Goal: Communication & Community: Answer question/provide support

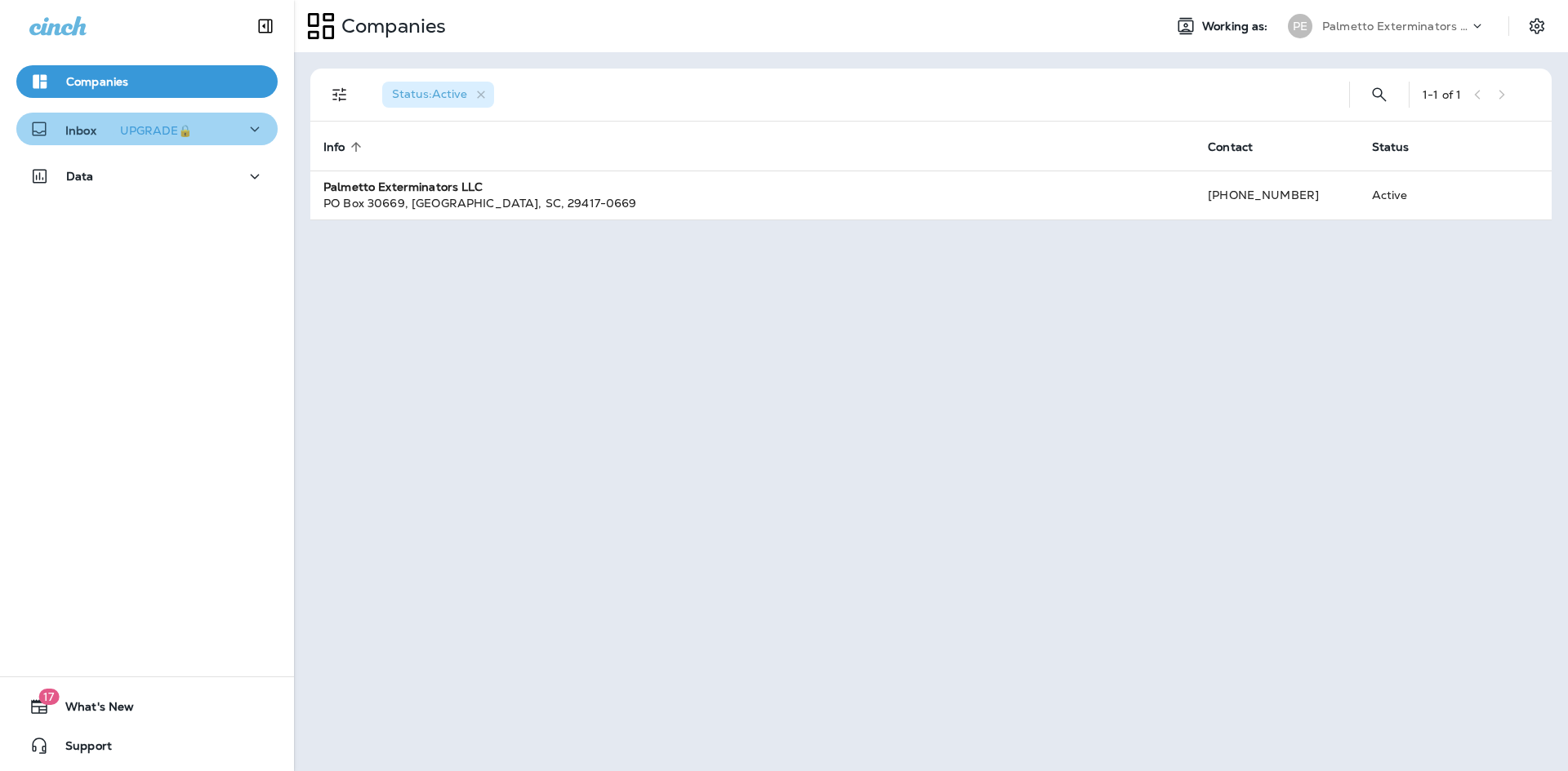
click at [217, 119] on div "Inbox UPGRADE🔒" at bounding box center [147, 129] width 235 height 20
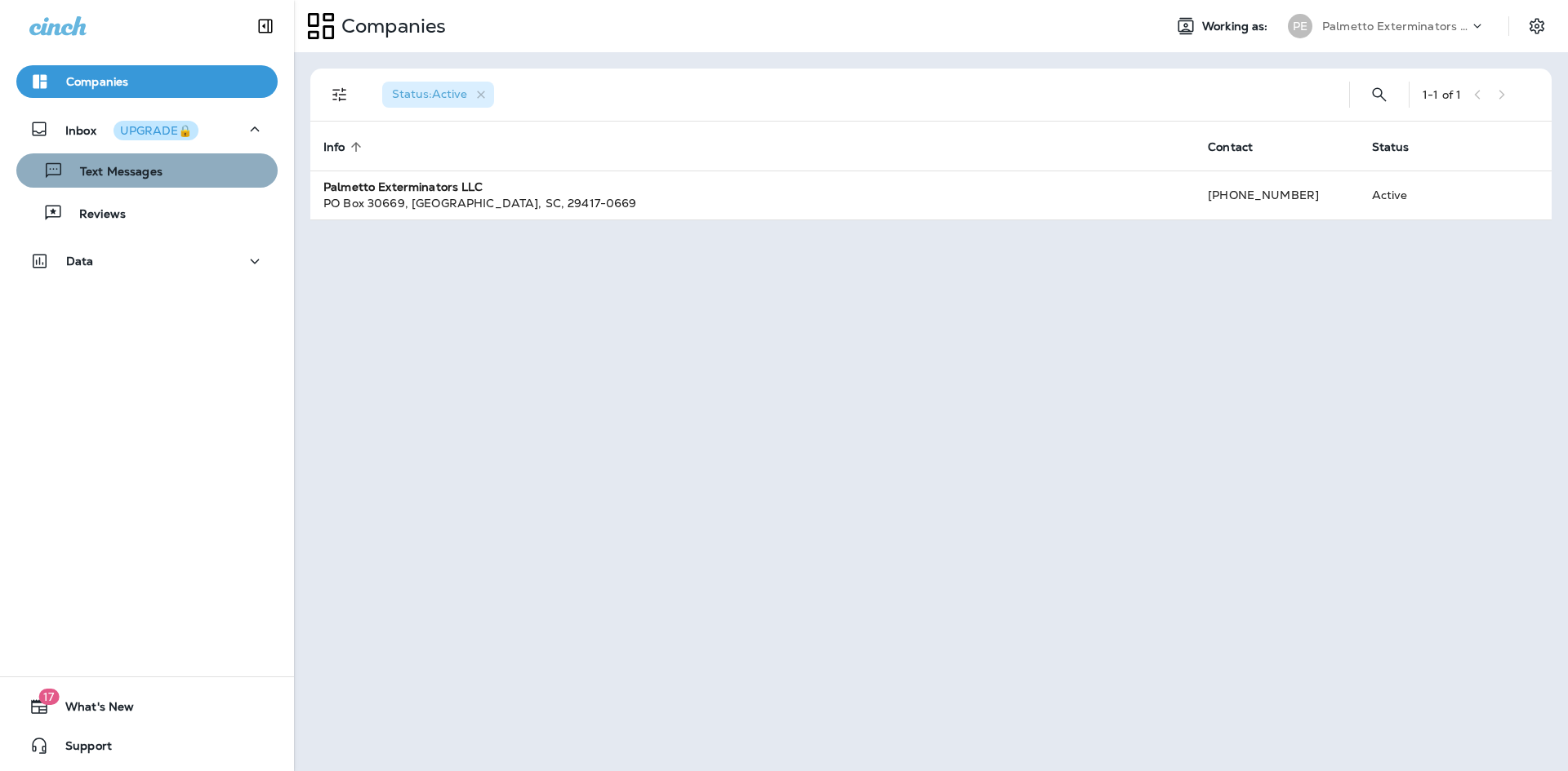
click at [168, 177] on div "Text Messages" at bounding box center [147, 170] width 248 height 24
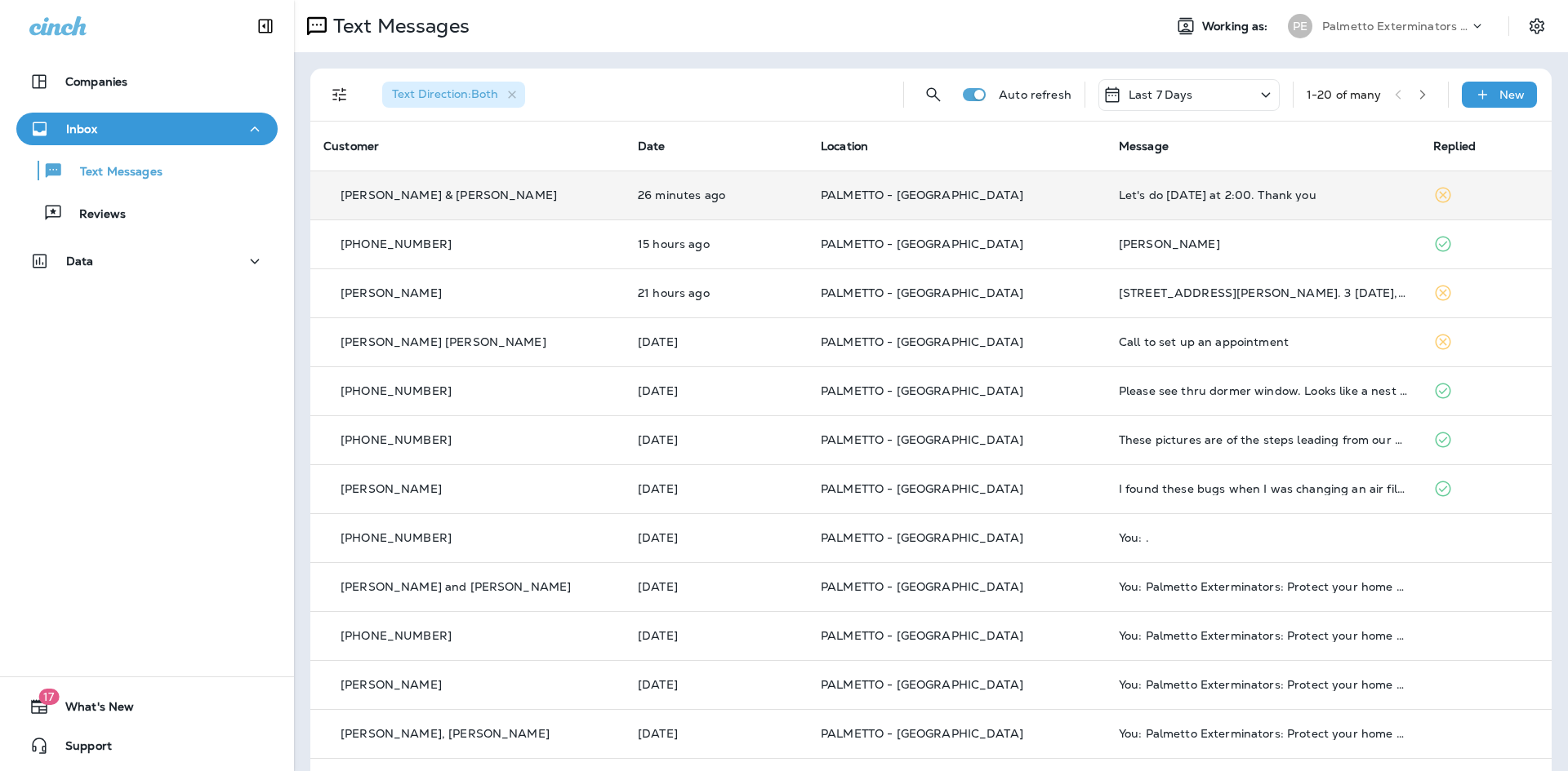
click at [1181, 193] on div "Let's do [DATE] at 2:00. Thank you" at bounding box center [1263, 195] width 288 height 13
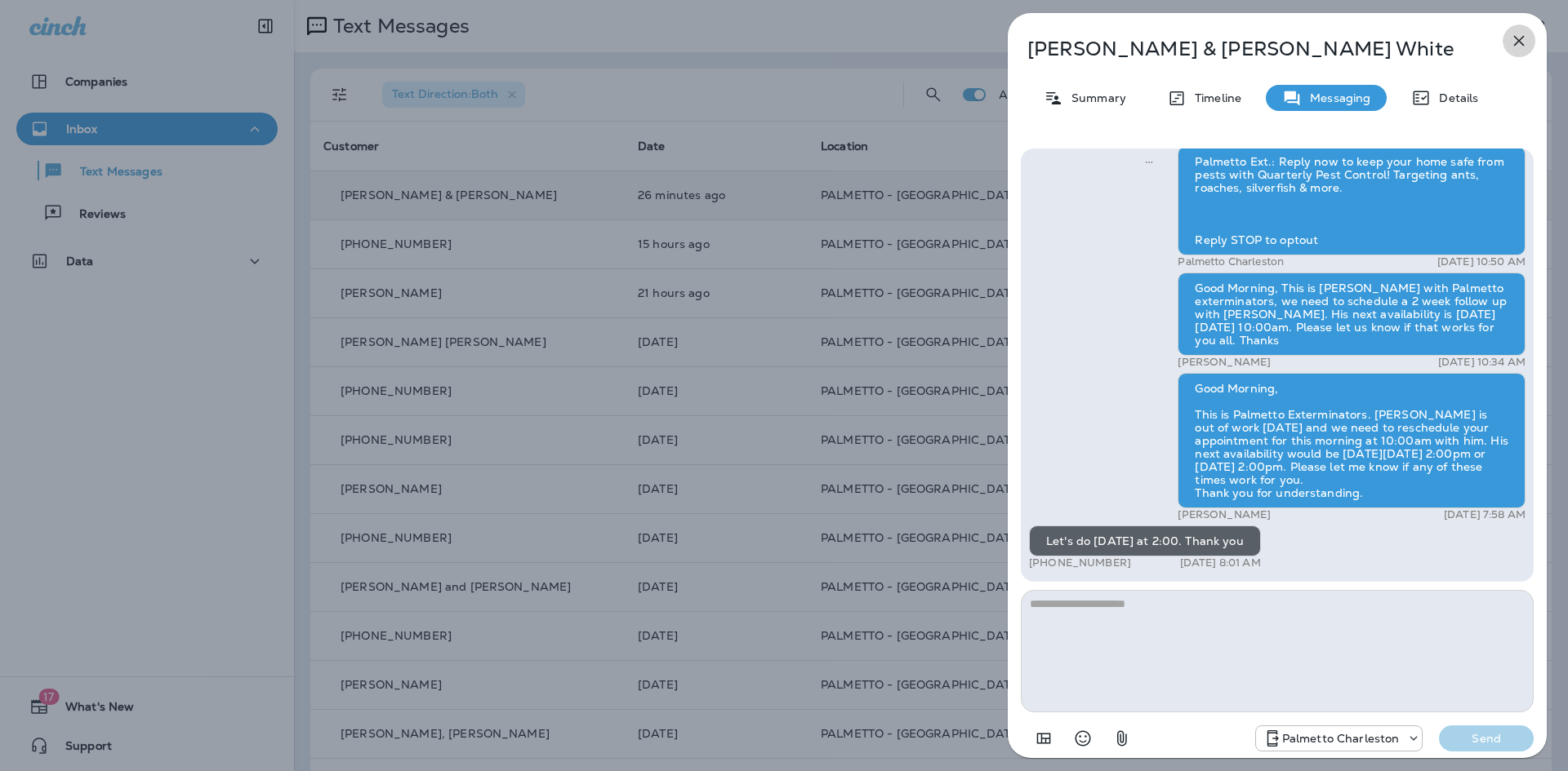
click at [1530, 36] on button "button" at bounding box center [1519, 40] width 33 height 33
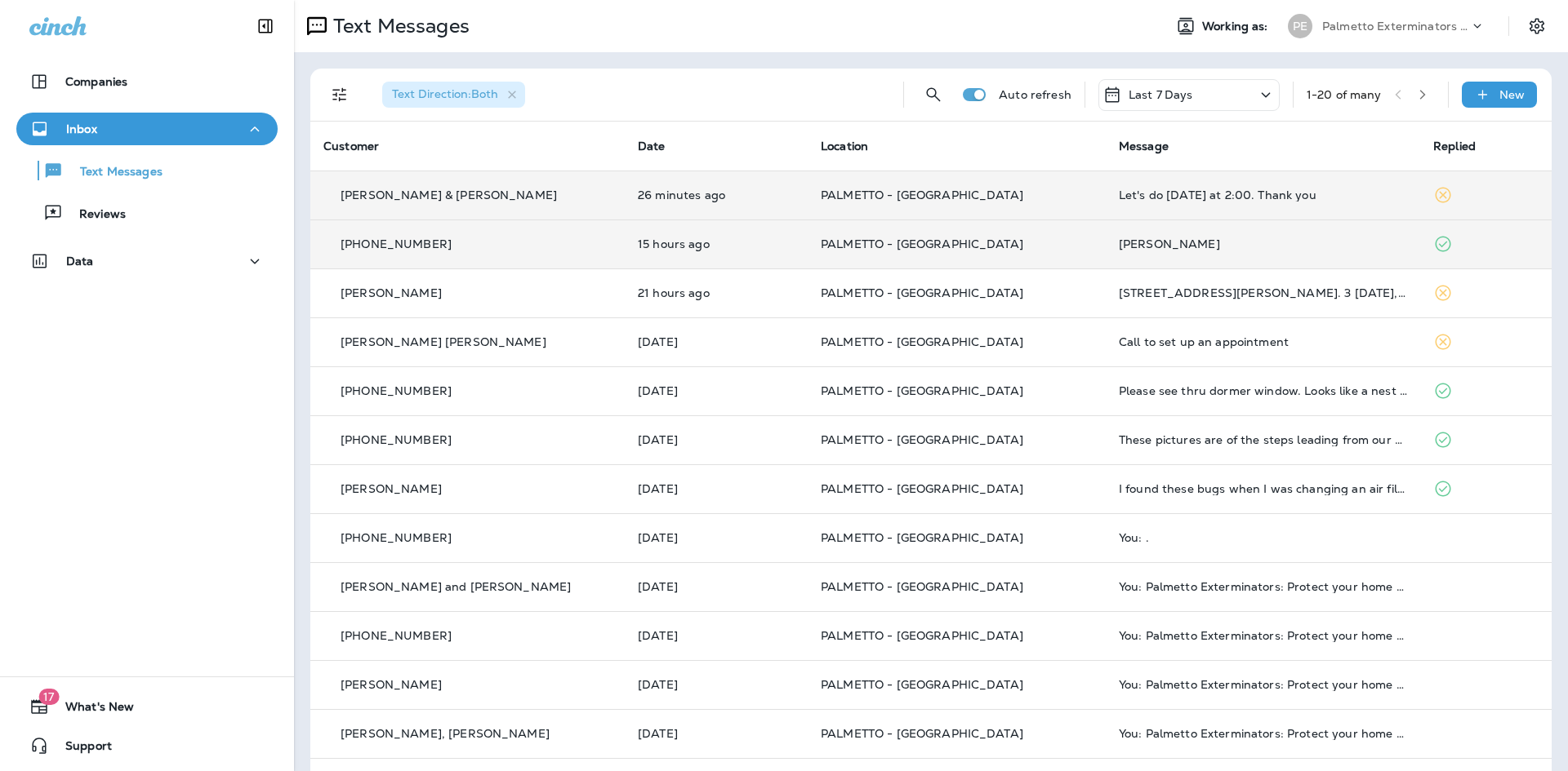
click at [1164, 232] on td "[PERSON_NAME]" at bounding box center [1263, 243] width 314 height 49
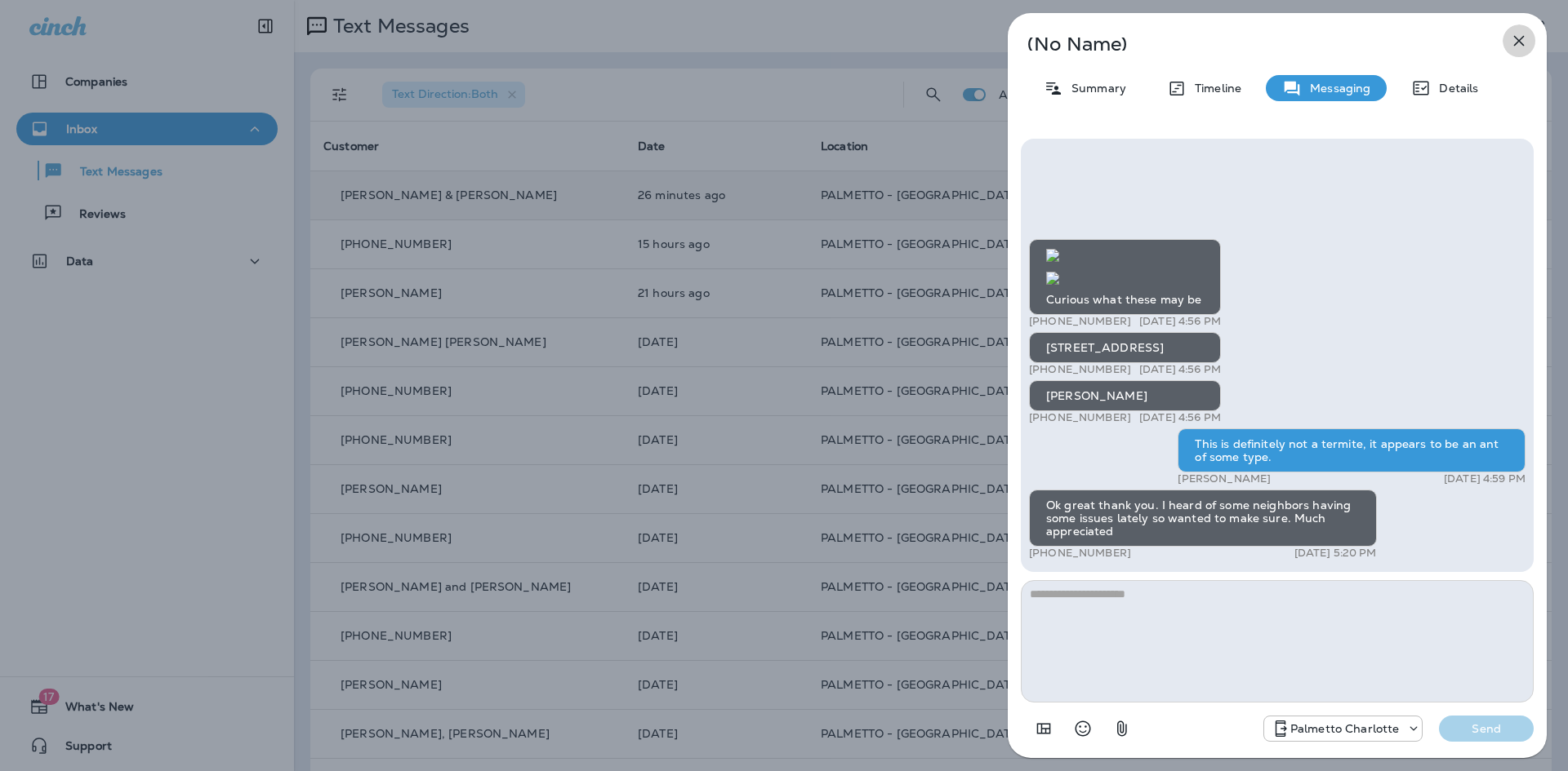
click at [1518, 37] on icon "button" at bounding box center [1519, 40] width 20 height 20
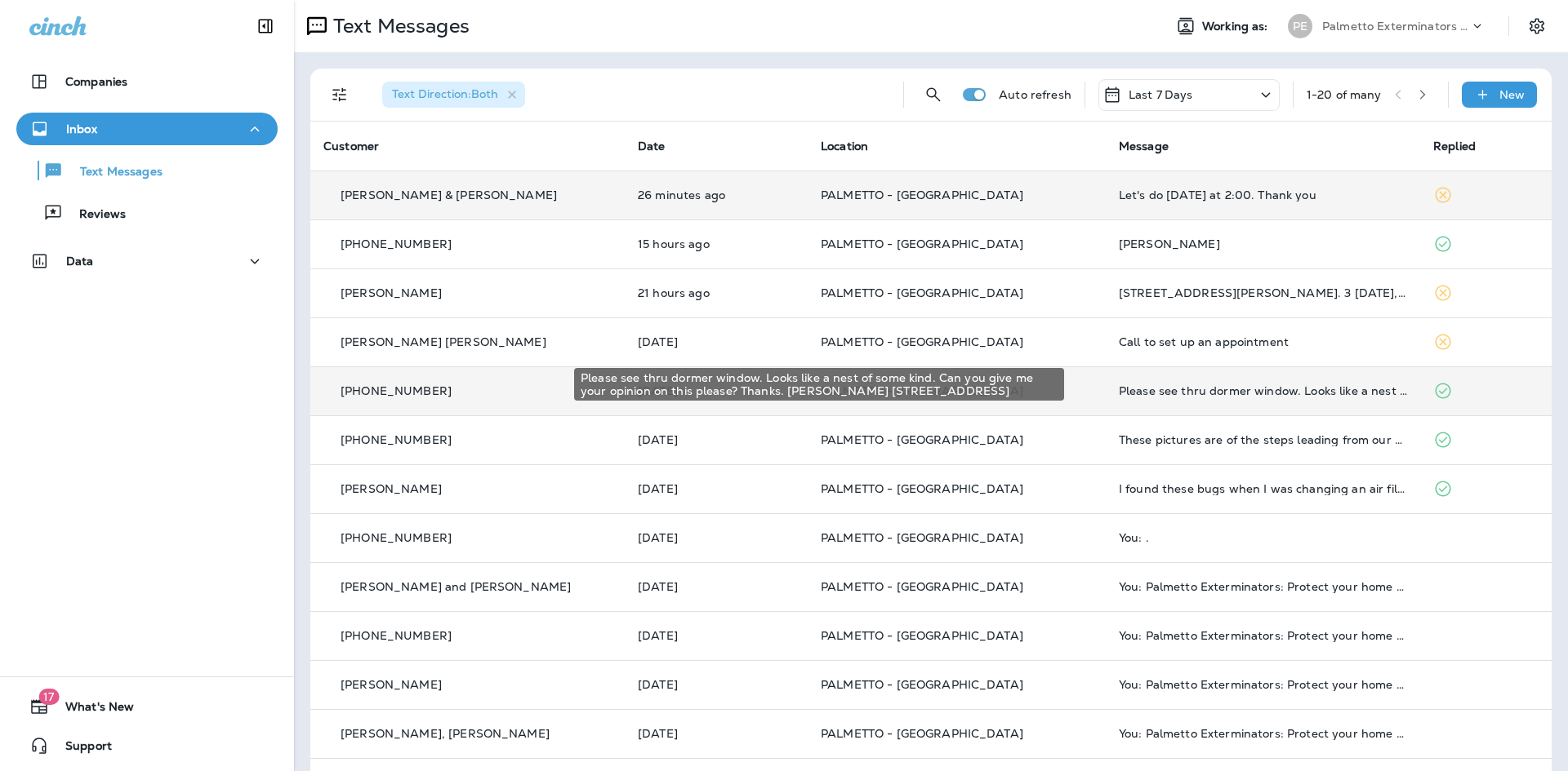
click at [1124, 395] on div "Please see thru dormer window. Looks like a nest of some kind. Can you give me …" at bounding box center [1263, 391] width 288 height 13
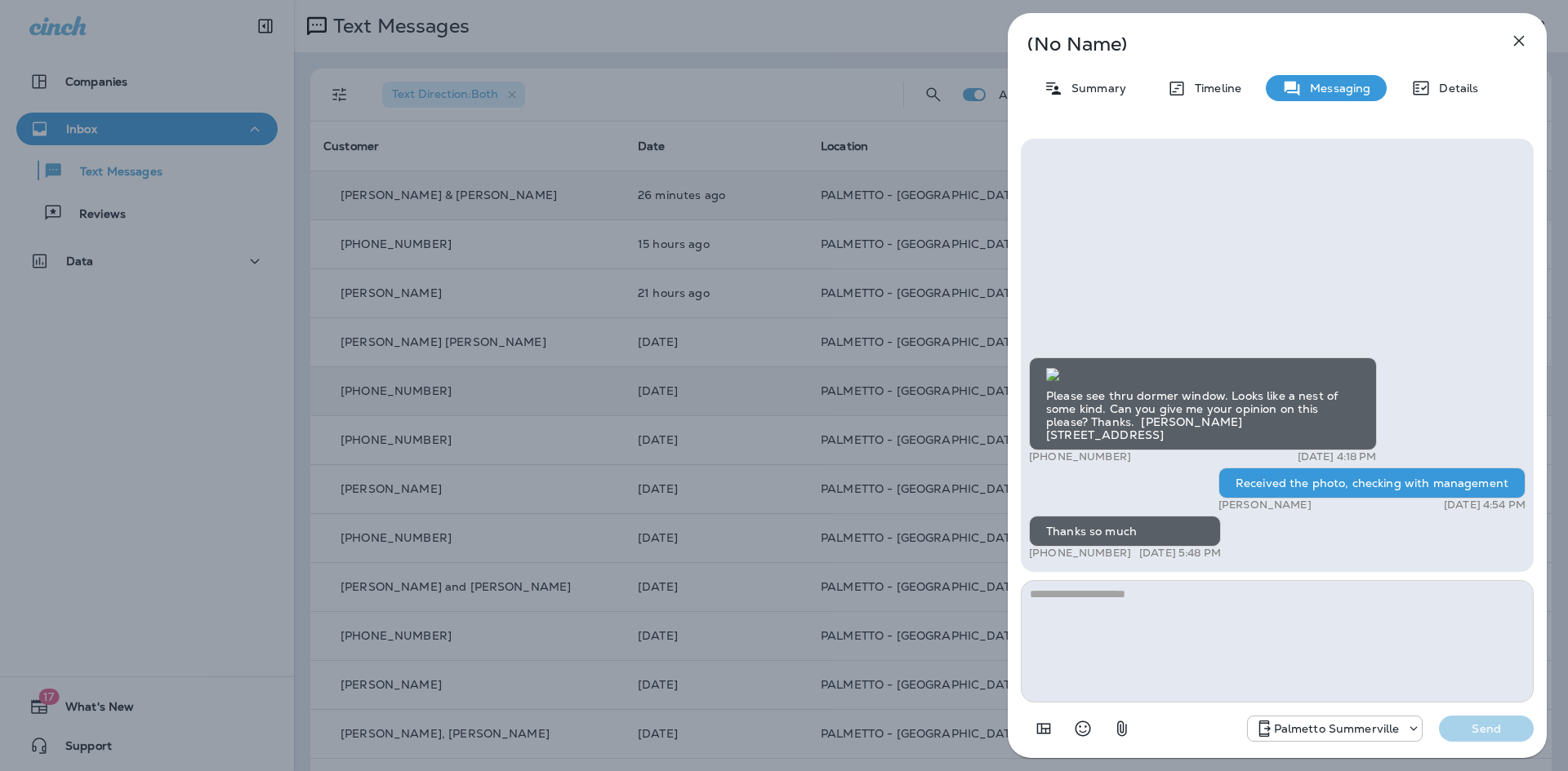
scroll to position [-82, 0]
click at [1511, 37] on icon "button" at bounding box center [1519, 40] width 20 height 20
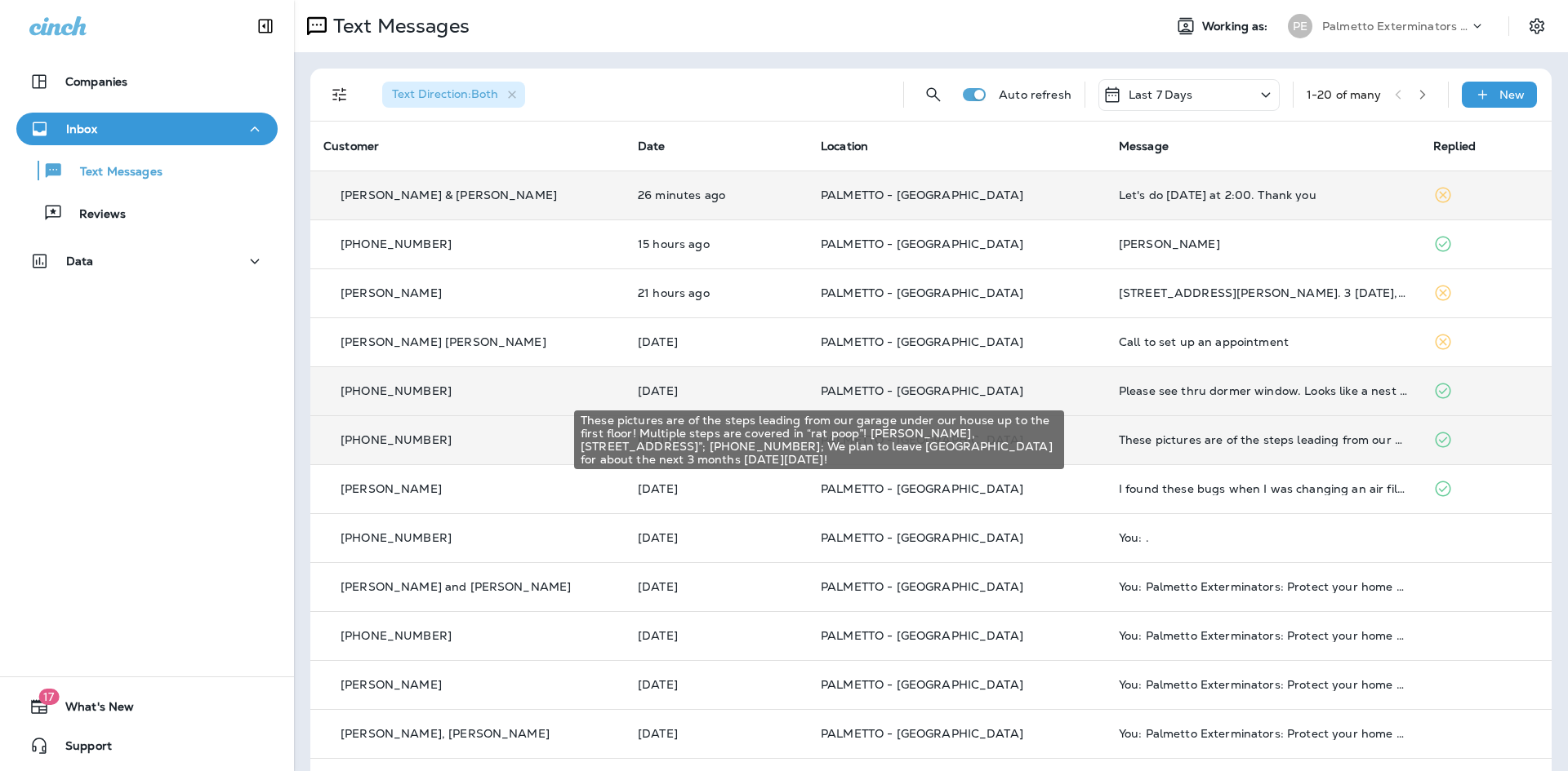
click at [1178, 438] on div "These pictures are of the steps leading from our garage under our house up to t…" at bounding box center [1263, 440] width 288 height 13
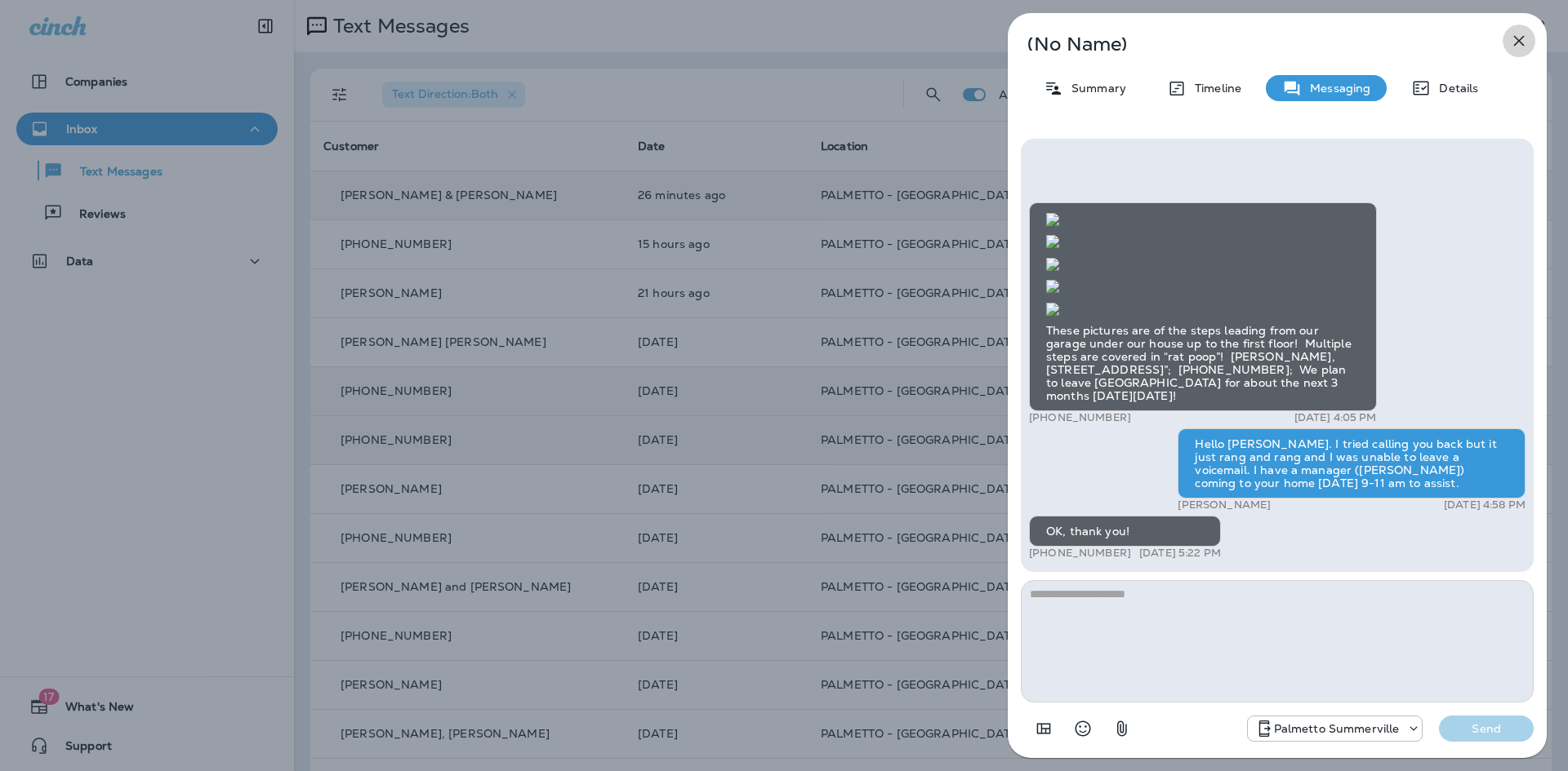
click at [1516, 41] on icon "button" at bounding box center [1519, 40] width 20 height 20
